Goal: Use online tool/utility

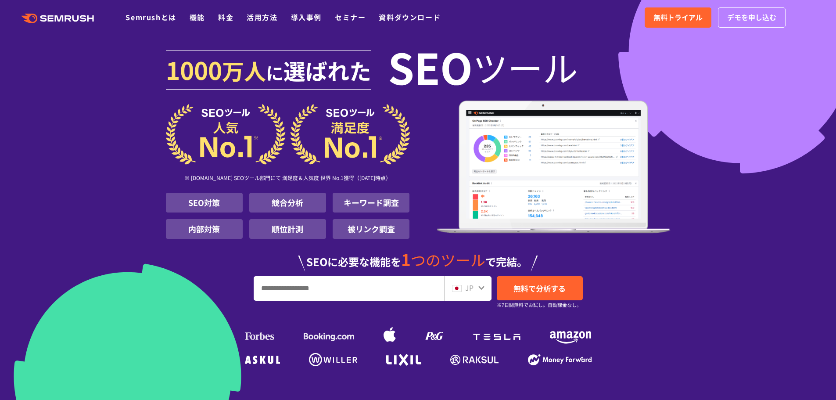
click at [277, 288] on input "URL、キーワードを入力してください" at bounding box center [349, 289] width 190 height 24
paste input "**********"
type input "**********"
click at [534, 287] on span "無料で分析する" at bounding box center [540, 288] width 52 height 11
